Goal: Task Accomplishment & Management: Manage account settings

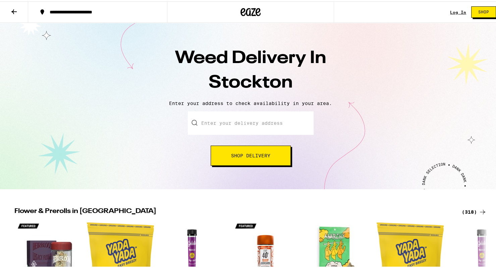
click at [255, 131] on input "Enter your delivery address" at bounding box center [251, 121] width 126 height 23
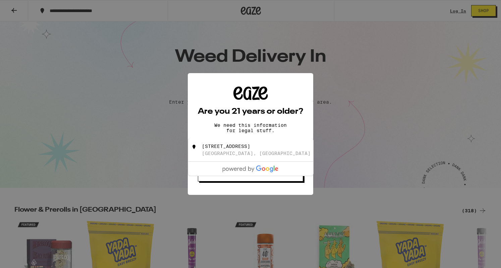
click at [250, 148] on div "31 East Barrymore Street" at bounding box center [226, 146] width 48 height 5
type input "31 East Barrymore Street, Stockton, CA"
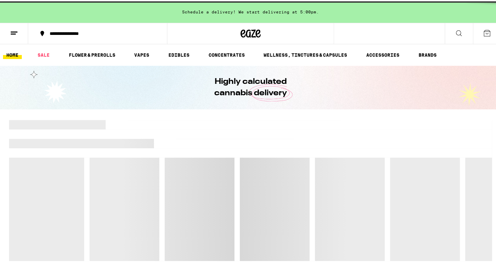
click at [267, 150] on div at bounding box center [250, 151] width 483 height 9
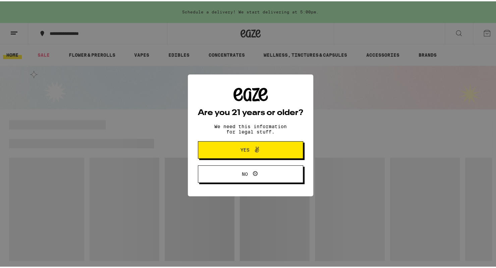
click at [271, 152] on span "Yes" at bounding box center [250, 148] width 51 height 9
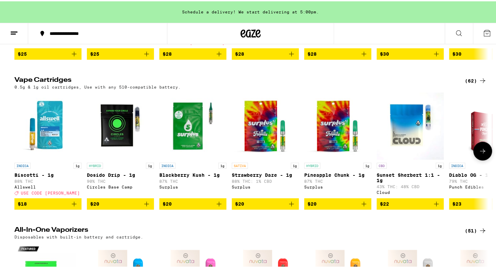
scroll to position [703, 0]
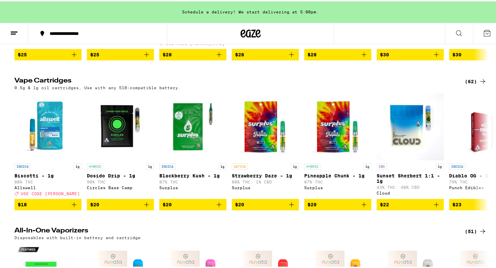
click at [473, 84] on div "(62)" at bounding box center [476, 80] width 22 height 8
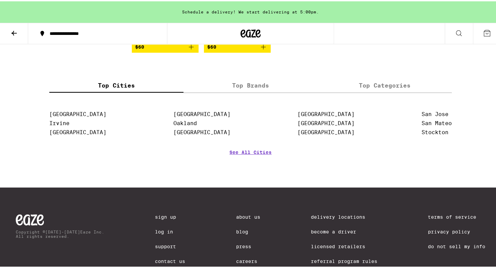
scroll to position [1665, 0]
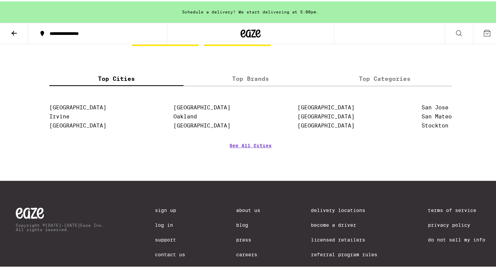
click at [13, 33] on icon at bounding box center [14, 32] width 8 height 8
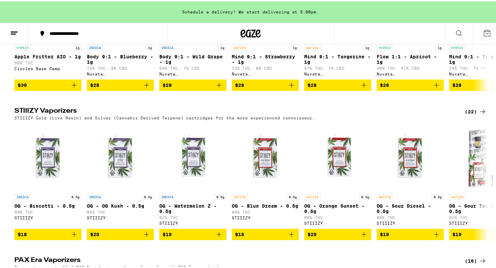
scroll to position [817, 0]
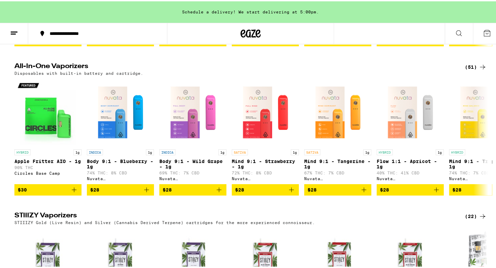
click at [479, 70] on icon at bounding box center [483, 66] width 8 height 8
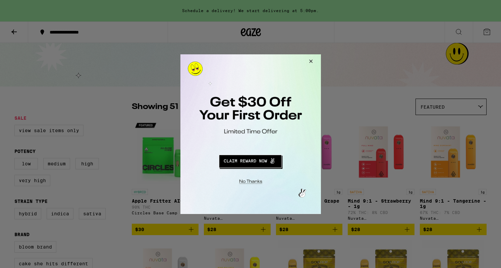
click at [259, 164] on button "Redirect to URL" at bounding box center [250, 160] width 117 height 16
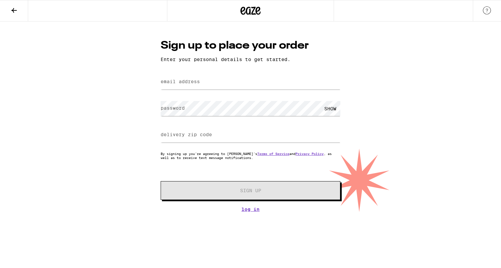
click at [207, 74] on div at bounding box center [251, 82] width 180 height 20
click at [203, 88] on input "email address" at bounding box center [251, 81] width 180 height 15
type input "mccalwed@gmail.com"
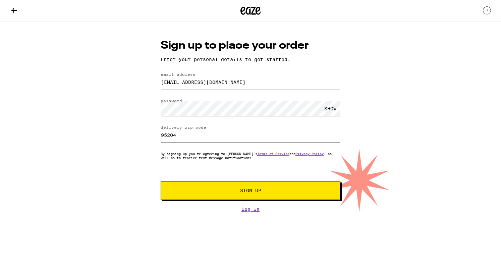
type input "95204"
click at [248, 185] on button "Sign Up" at bounding box center [251, 190] width 180 height 19
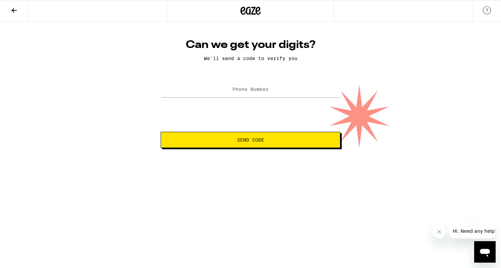
click at [246, 89] on label "Phone Number" at bounding box center [251, 89] width 36 height 5
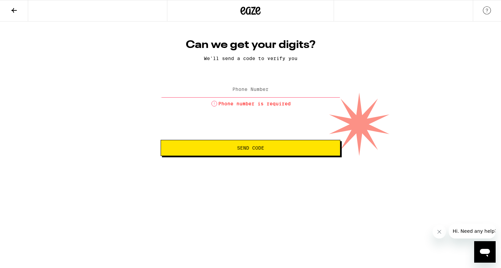
click at [261, 94] on input "Phone Number" at bounding box center [251, 89] width 180 height 15
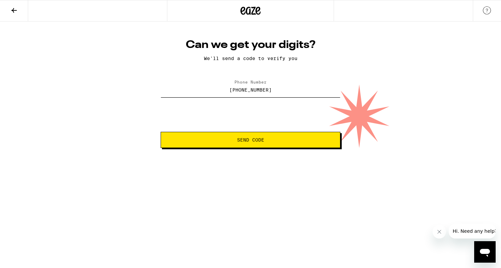
type input "(209) 313-3905"
click at [260, 135] on button "Send Code" at bounding box center [251, 140] width 180 height 16
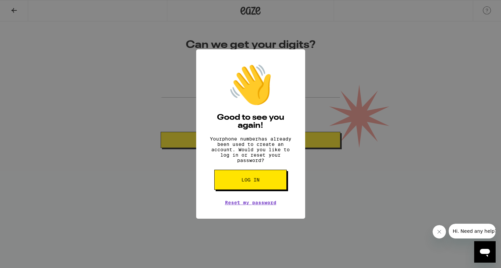
click at [270, 185] on button "Log in" at bounding box center [250, 180] width 72 height 20
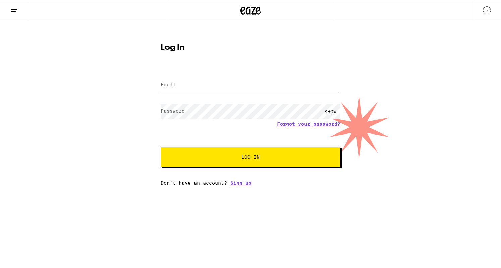
click at [193, 85] on input "Email" at bounding box center [251, 85] width 180 height 15
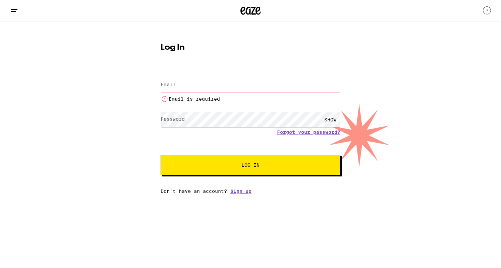
type input "mccalwed@gmail.com"
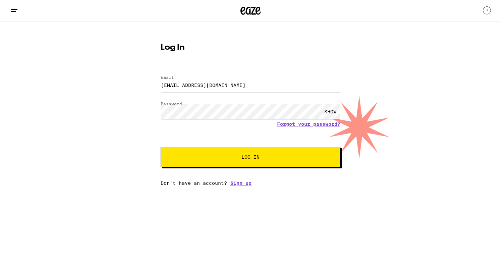
click at [221, 157] on span "Log In" at bounding box center [250, 157] width 125 height 5
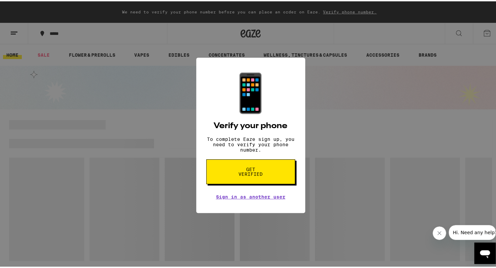
click at [267, 218] on div "📱 Verify your phone To complete Eaze sign up, you need to verify your phone num…" at bounding box center [250, 134] width 501 height 268
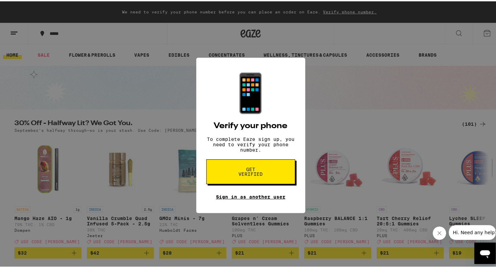
click at [265, 198] on link "Sign in as another user" at bounding box center [250, 195] width 69 height 5
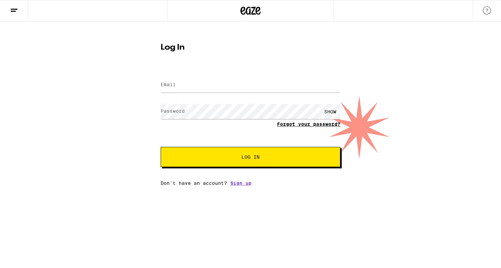
click at [309, 122] on link "Forgot your password?" at bounding box center [308, 123] width 63 height 5
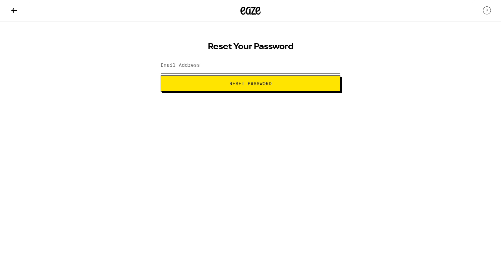
click at [253, 64] on input "Email Address" at bounding box center [251, 65] width 180 height 15
type input "[EMAIL_ADDRESS][DOMAIN_NAME]"
click at [243, 82] on span "Reset Password" at bounding box center [251, 83] width 42 height 5
